Goal: Task Accomplishment & Management: Use online tool/utility

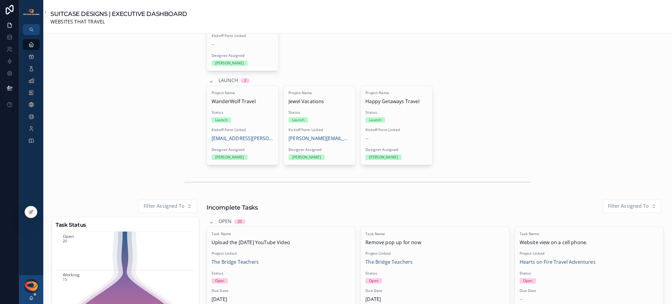
scroll to position [732, 0]
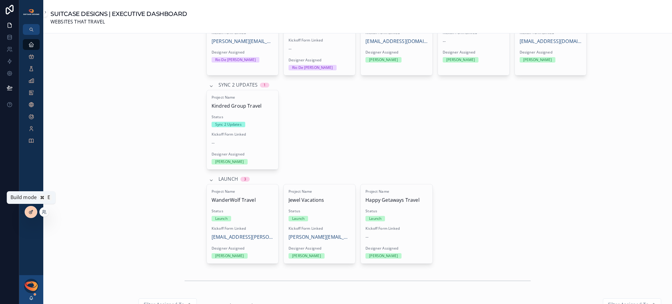
click at [30, 213] on icon at bounding box center [31, 212] width 5 height 5
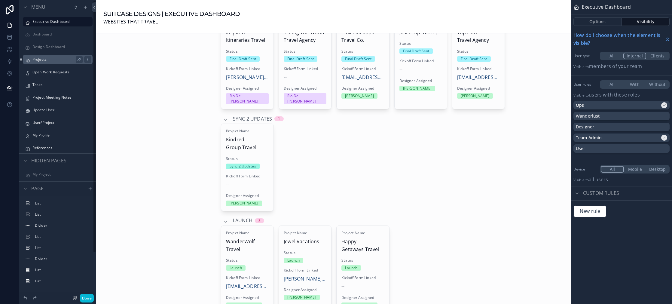
click at [41, 60] on label "Projects" at bounding box center [56, 59] width 48 height 5
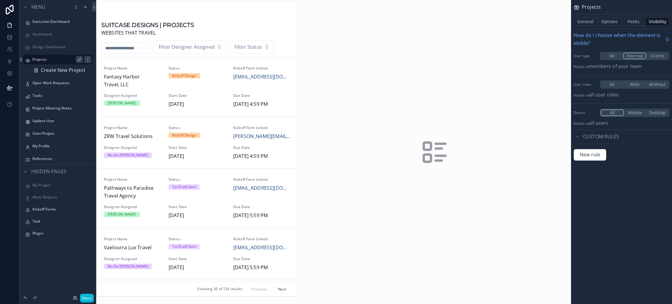
click at [269, 47] on div "scrollable content" at bounding box center [196, 148] width 201 height 296
click at [262, 49] on span "Filter Status" at bounding box center [248, 47] width 28 height 8
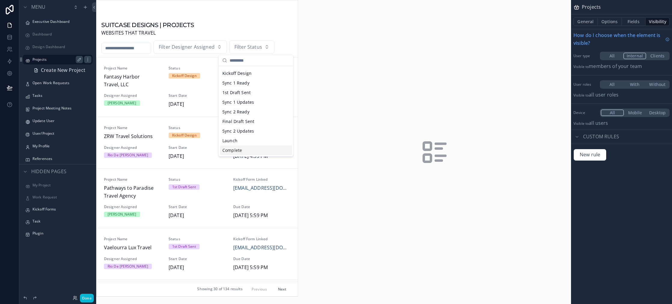
click at [249, 146] on div "Complete" at bounding box center [256, 150] width 72 height 10
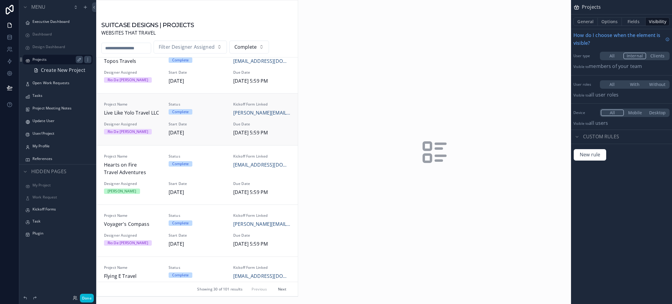
scroll to position [23, 0]
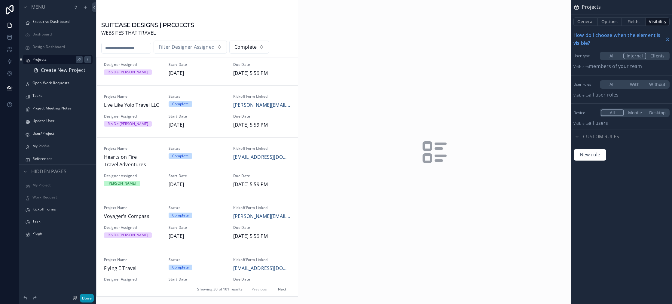
click at [90, 299] on button "Done" at bounding box center [87, 298] width 14 height 9
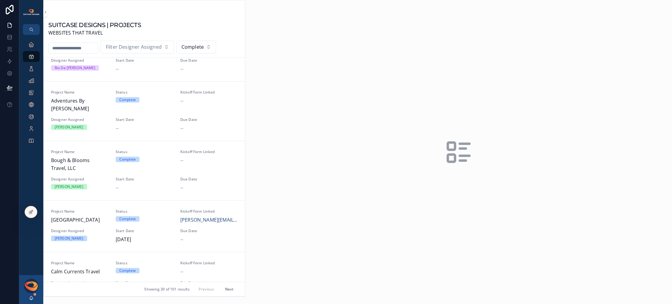
scroll to position [447, 0]
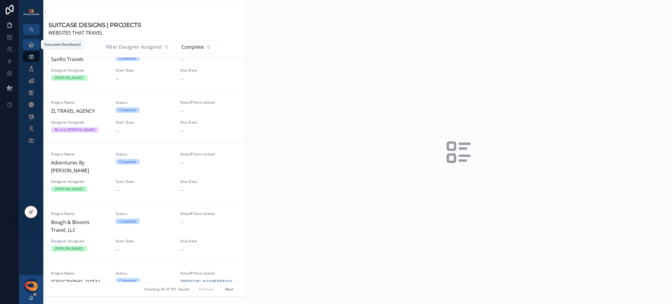
click at [33, 45] on icon "scrollable content" at bounding box center [31, 44] width 6 height 6
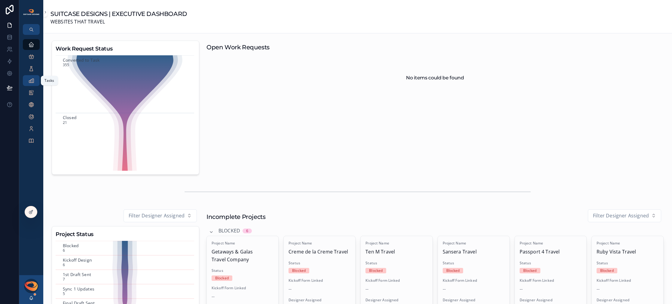
click at [33, 80] on icon "scrollable content" at bounding box center [31, 81] width 6 height 6
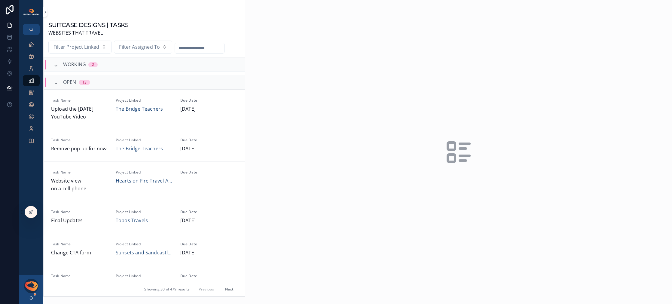
scroll to position [102, 0]
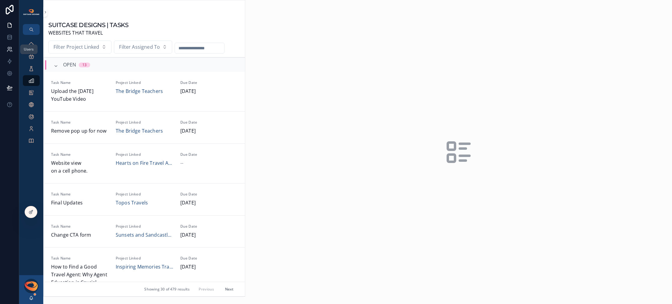
click at [8, 47] on icon at bounding box center [10, 49] width 6 height 6
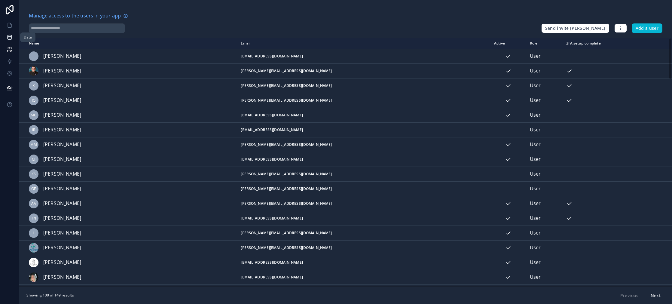
click at [8, 34] on icon at bounding box center [10, 37] width 6 height 6
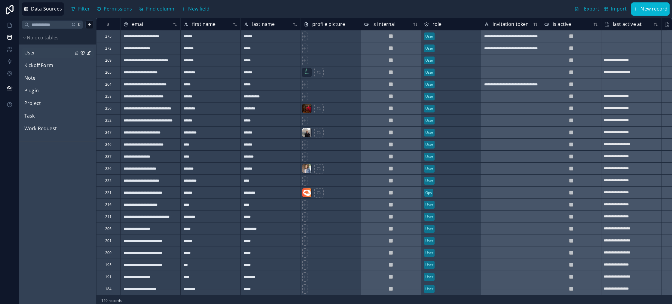
click at [35, 54] on link "User" at bounding box center [48, 53] width 49 height 8
click at [36, 102] on span "Project" at bounding box center [32, 103] width 17 height 8
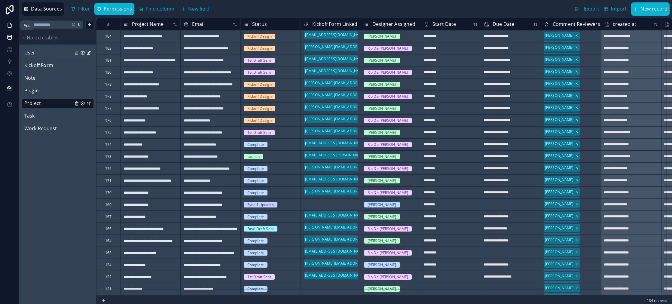
click at [10, 24] on icon at bounding box center [10, 25] width 6 height 6
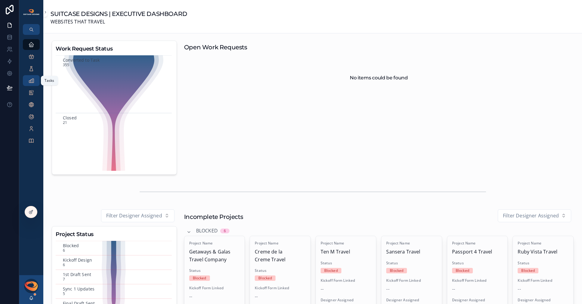
click at [33, 83] on icon "scrollable content" at bounding box center [31, 81] width 6 height 6
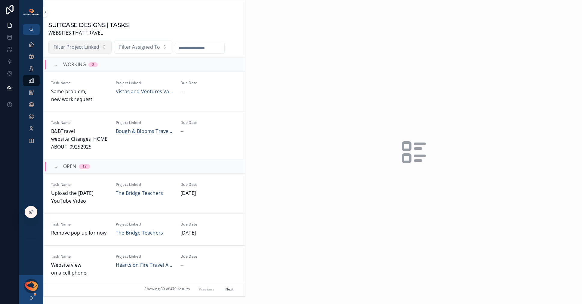
click at [101, 47] on button "Filter Project Linked" at bounding box center [79, 47] width 63 height 13
type input "*****"
click at [94, 70] on span "Three Little Birds Travel Agency" at bounding box center [76, 73] width 60 height 8
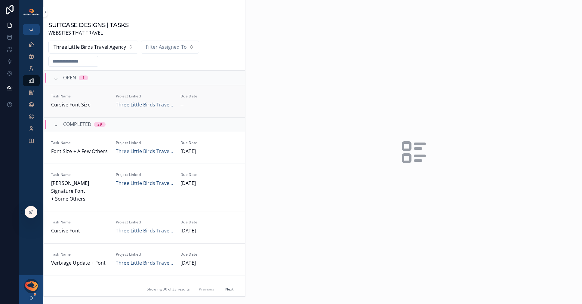
click at [103, 105] on span "Cursive Font Size" at bounding box center [79, 105] width 57 height 8
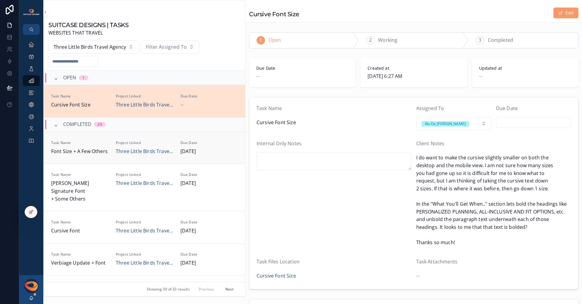
click at [97, 155] on span "Font Size + A Few Others" at bounding box center [79, 152] width 57 height 8
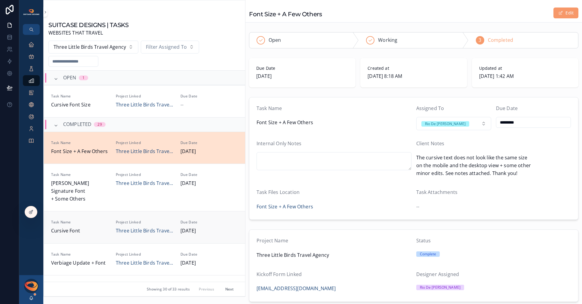
click at [95, 220] on span "Task Name" at bounding box center [79, 222] width 57 height 5
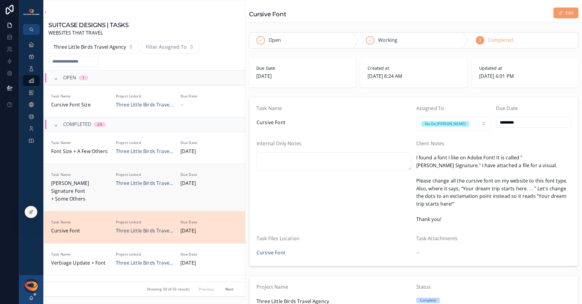
click at [103, 196] on span "Lindsey Signature Font + Some Others" at bounding box center [79, 190] width 57 height 23
